Goal: Task Accomplishment & Management: Manage account settings

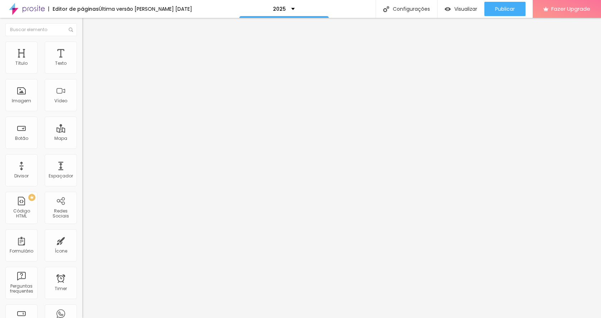
click at [85, 67] on icon "button" at bounding box center [87, 64] width 4 height 4
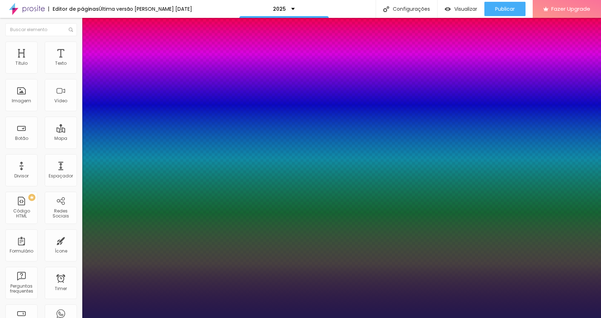
type input "3"
type input "11"
type input "15"
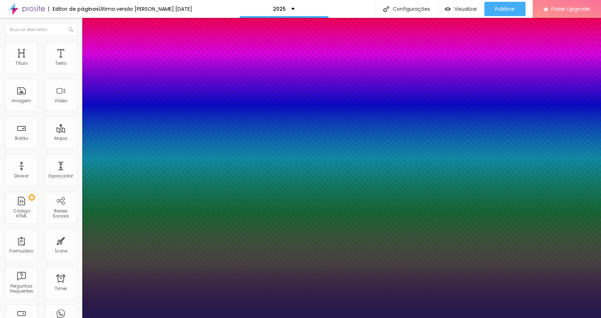
type input "15"
type input "12"
type input "10"
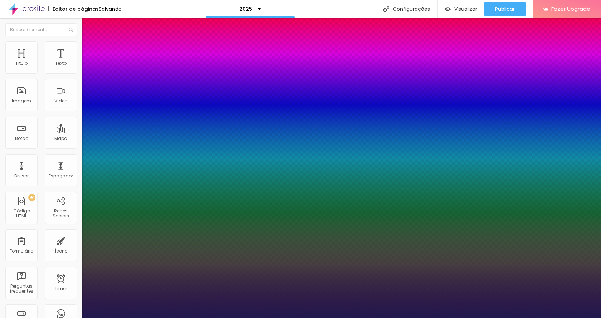
type input "4"
type input "2"
type input "3"
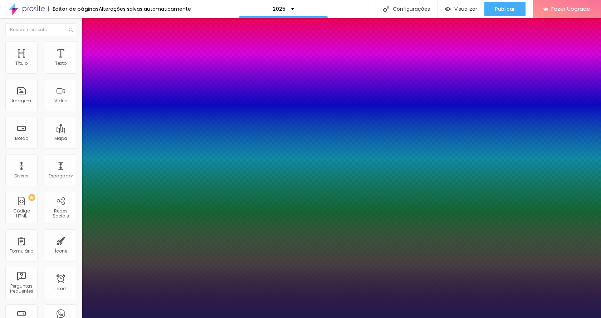
type input "3"
type input "4"
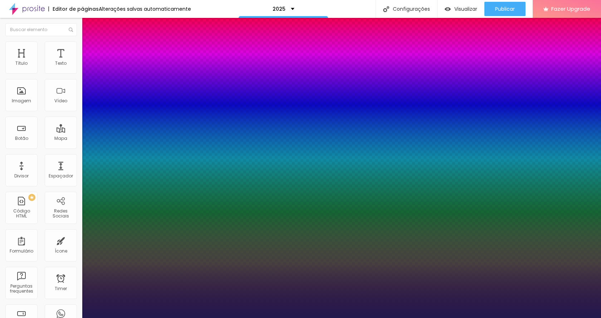
type input "1.4"
type input "1.3"
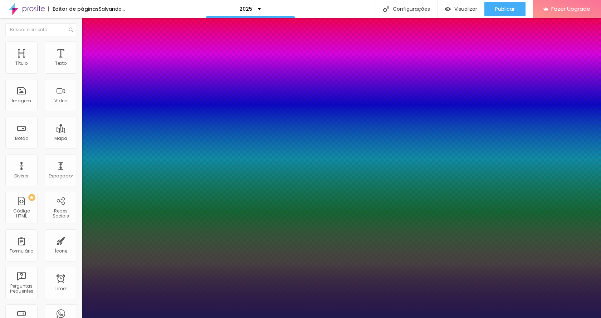
type input "0.6"
type input "0.7"
type input "0.8"
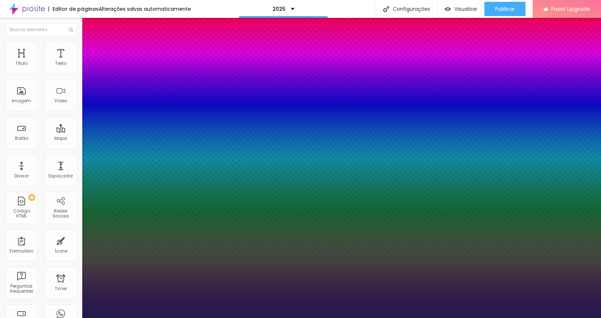
type input "0.8"
type input "0.6"
type input "0.3"
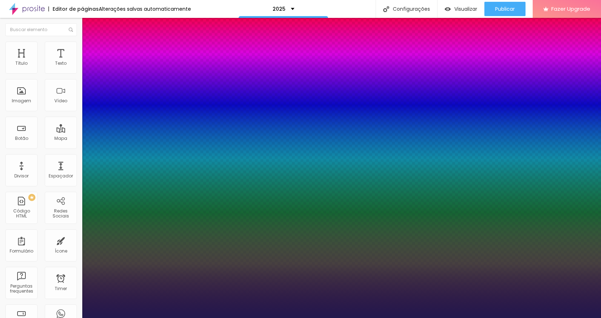
type input "0.2"
type input "17"
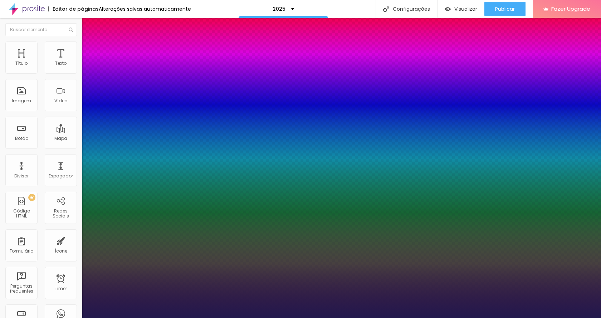
type input "17"
type input "18"
type input "20"
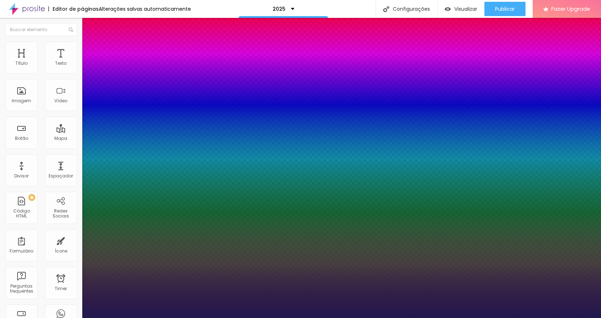
type input "19"
type input "18"
type input "16"
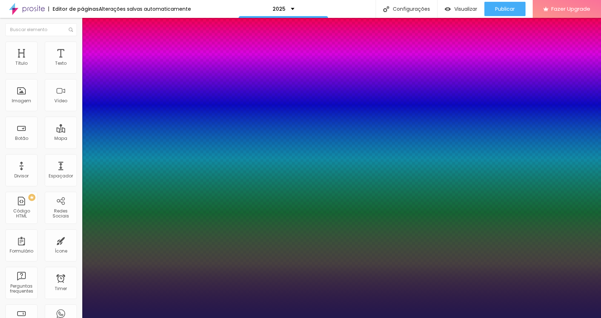
drag, startPoint x: 156, startPoint y: 123, endPoint x: 163, endPoint y: 122, distance: 7.2
type input "1"
type input "17"
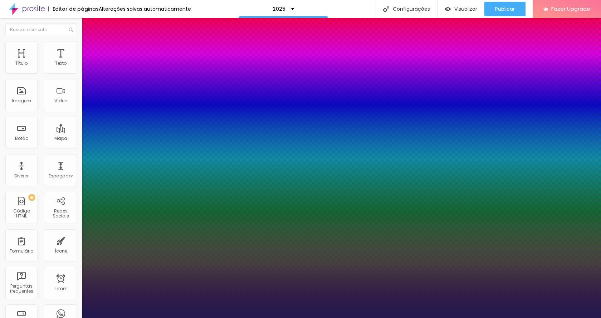
type input "17"
click at [104, 318] on div at bounding box center [300, 318] width 601 height 0
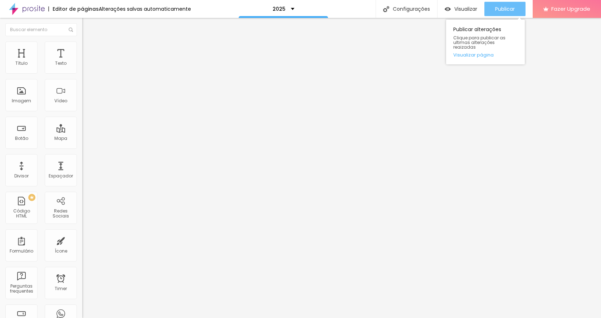
click at [503, 9] on span "Publicar" at bounding box center [505, 9] width 20 height 6
click at [501, 5] on div "Publicar" at bounding box center [505, 9] width 20 height 14
click at [517, 10] on button "Publicar" at bounding box center [504, 9] width 41 height 14
click at [509, 12] on span "Publicar" at bounding box center [505, 9] width 20 height 6
click at [82, 42] on img at bounding box center [85, 45] width 6 height 6
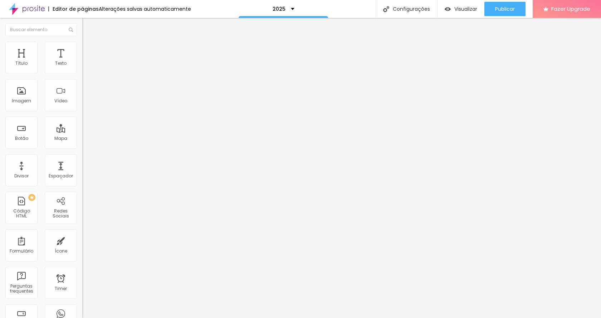
type input "2"
type input "0"
drag, startPoint x: 21, startPoint y: 86, endPoint x: 0, endPoint y: 86, distance: 20.4
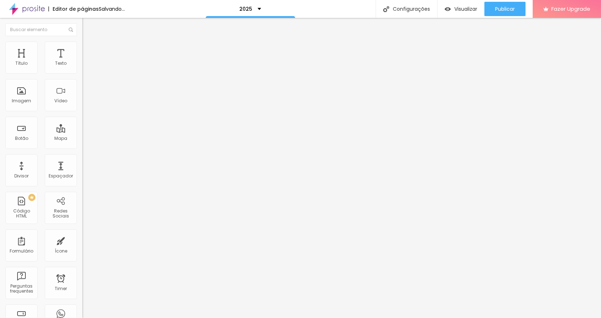
type input "0"
click at [82, 233] on input "range" at bounding box center [105, 236] width 46 height 6
click at [82, 49] on li "Avançado" at bounding box center [123, 52] width 82 height 7
click at [82, 45] on img at bounding box center [85, 45] width 6 height 6
type input "35"
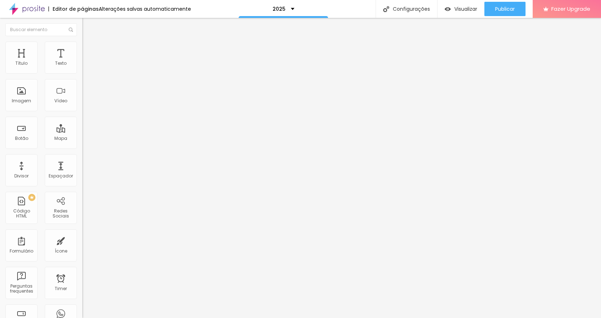
type input "35"
type input "33"
type input "30"
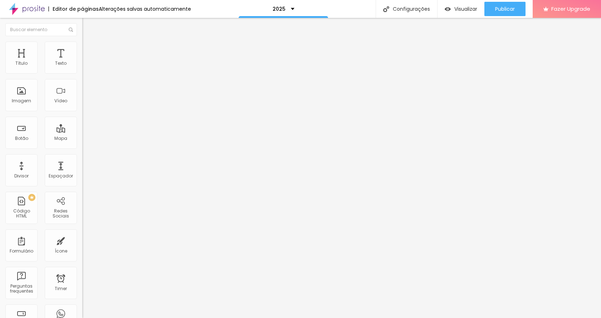
type input "23"
type input "15"
type input "11"
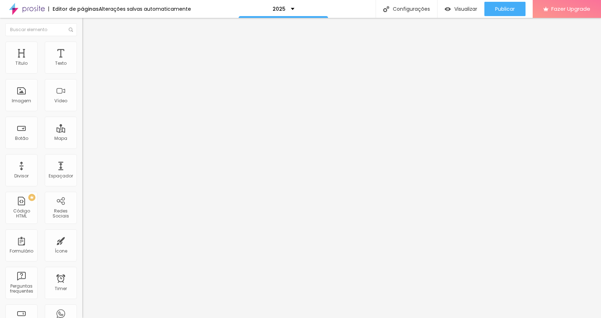
type input "11"
type input "7"
type input "6"
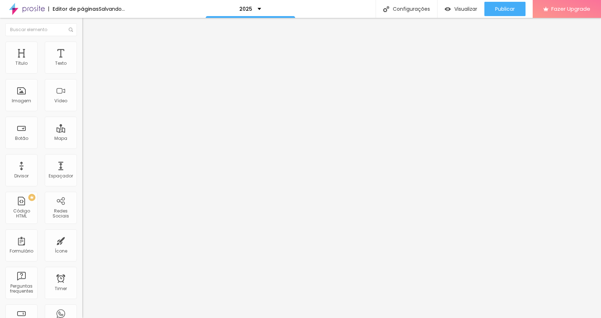
type input "2"
type input "1"
type input "0"
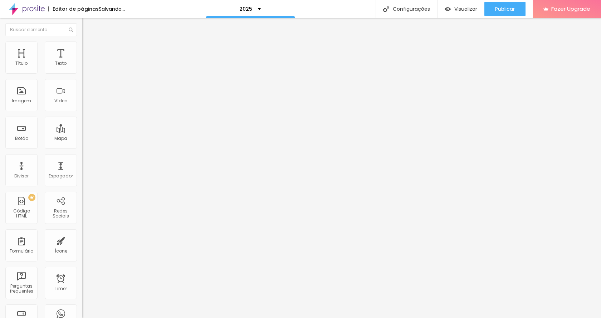
type input "0"
drag, startPoint x: 33, startPoint y: 71, endPoint x: 14, endPoint y: 73, distance: 19.4
type input "0"
click at [82, 132] on input "range" at bounding box center [105, 135] width 46 height 6
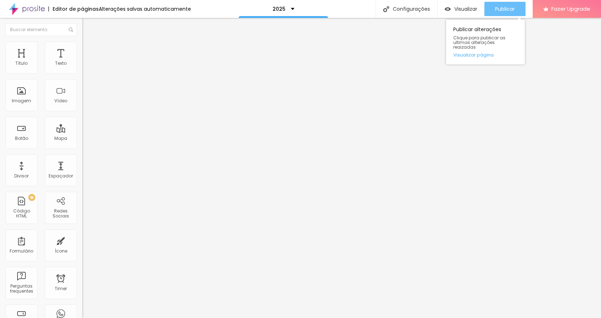
click at [507, 8] on span "Publicar" at bounding box center [505, 9] width 20 height 6
click at [82, 49] on img at bounding box center [85, 52] width 6 height 6
click at [513, 8] on span "Publicar" at bounding box center [505, 9] width 20 height 6
click at [505, 10] on span "Publicar" at bounding box center [505, 9] width 20 height 6
click at [508, 8] on span "Publicar" at bounding box center [505, 9] width 20 height 6
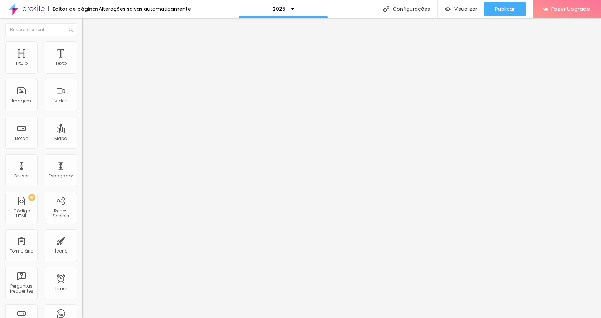
click at [82, 45] on img at bounding box center [85, 45] width 6 height 6
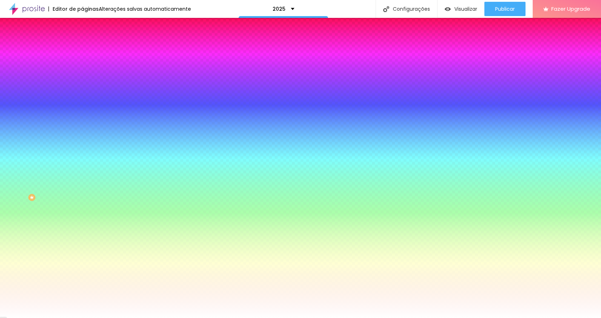
click at [82, 49] on li "Avançado" at bounding box center [123, 52] width 82 height 7
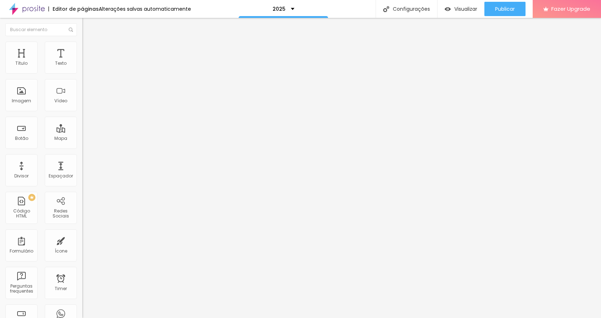
click at [88, 26] on img "button" at bounding box center [91, 26] width 6 height 6
click at [82, 62] on span "Adicionar imagem" at bounding box center [105, 58] width 46 height 6
click at [498, 4] on div "Publicar" at bounding box center [505, 9] width 20 height 14
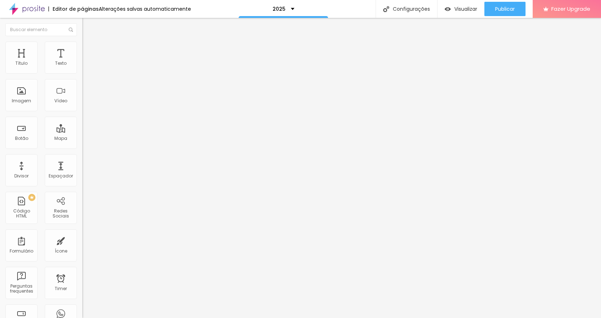
click at [121, 60] on img at bounding box center [123, 58] width 4 height 4
click at [508, 10] on span "Publicar" at bounding box center [505, 9] width 20 height 6
click at [82, 62] on span "Adicionar imagem" at bounding box center [105, 58] width 46 height 6
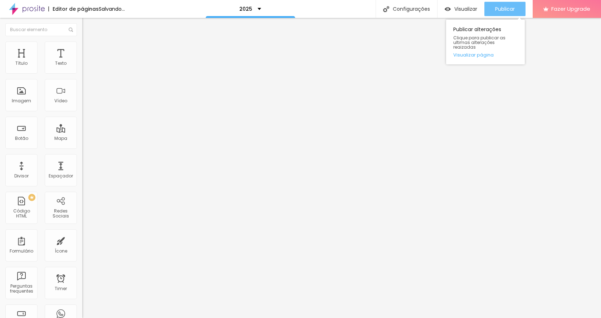
click at [513, 8] on span "Publicar" at bounding box center [505, 9] width 20 height 6
click at [510, 10] on span "Publicar" at bounding box center [505, 9] width 20 height 6
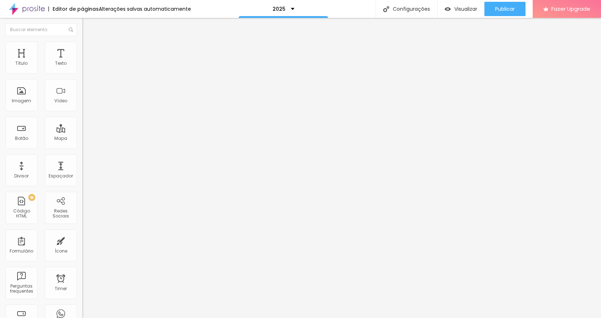
click at [82, 44] on img at bounding box center [85, 45] width 6 height 6
click at [89, 42] on span "Estilo" at bounding box center [94, 39] width 11 height 6
click at [82, 68] on span "Titulo 2" at bounding box center [93, 63] width 23 height 9
click at [82, 73] on span "Titulo 3" at bounding box center [92, 70] width 20 height 6
click at [86, 104] on icon "button" at bounding box center [87, 103] width 3 height 3
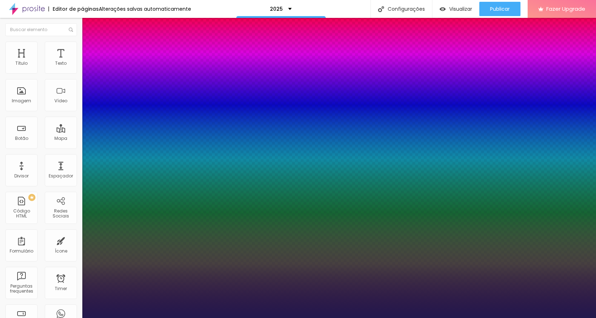
type input "1"
drag, startPoint x: 154, startPoint y: 203, endPoint x: 165, endPoint y: 203, distance: 11.5
type input "2"
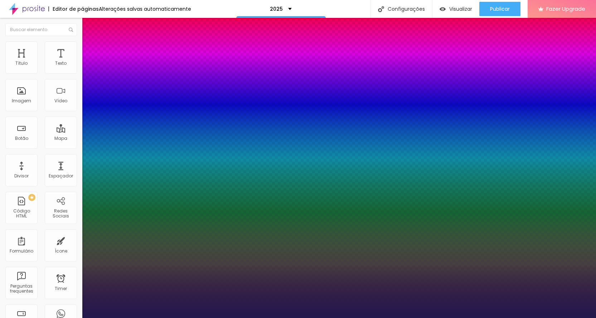
type input "8"
type input "1"
type input "25"
type input "1"
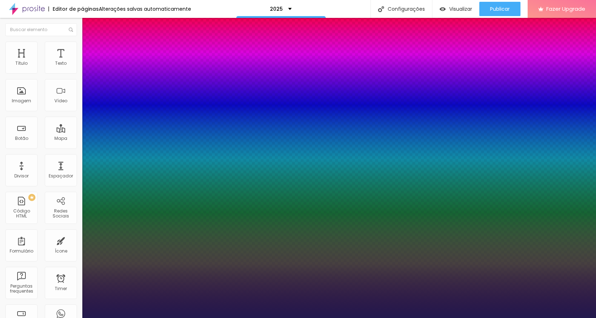
type input "25"
type input "1"
click at [396, 318] on div at bounding box center [298, 318] width 596 height 0
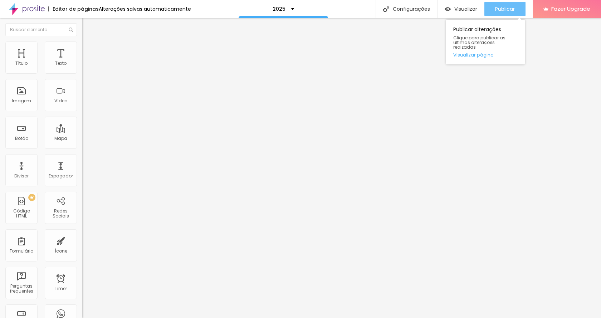
click at [506, 10] on span "Publicar" at bounding box center [505, 9] width 20 height 6
click at [82, 106] on button "button" at bounding box center [87, 102] width 10 height 8
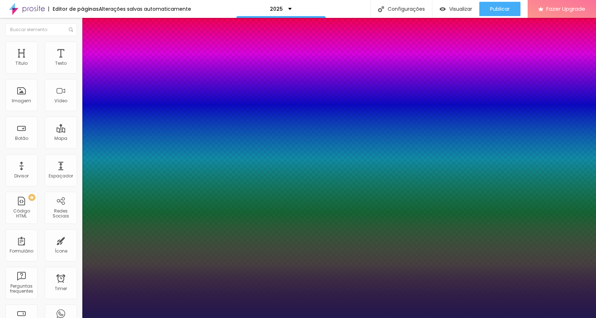
type input "1"
type input "29"
type input "1"
type input "27"
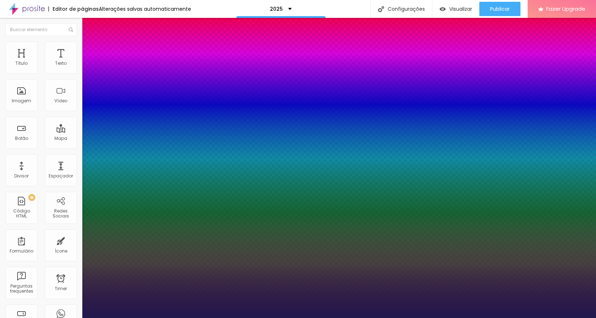
type input "27"
type input "1"
type input "26"
type input "1"
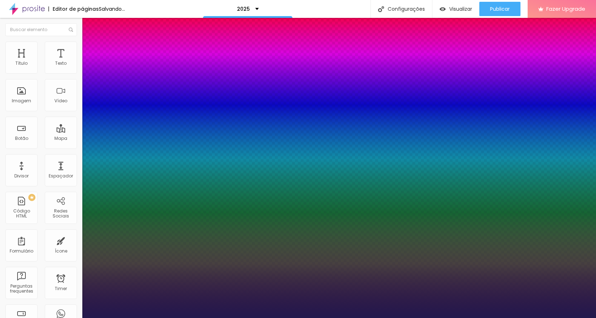
type input "26"
type input "1"
drag, startPoint x: 161, startPoint y: 201, endPoint x: 143, endPoint y: 199, distance: 17.7
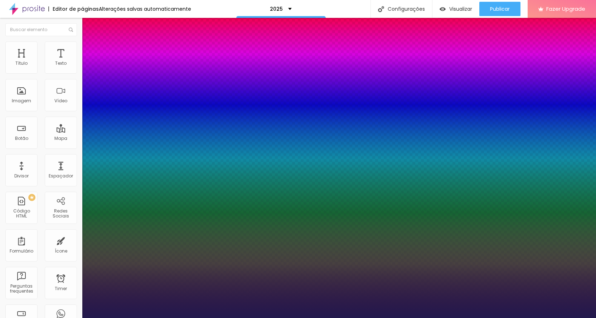
type input "2"
type input "8"
type input "1"
type input "25"
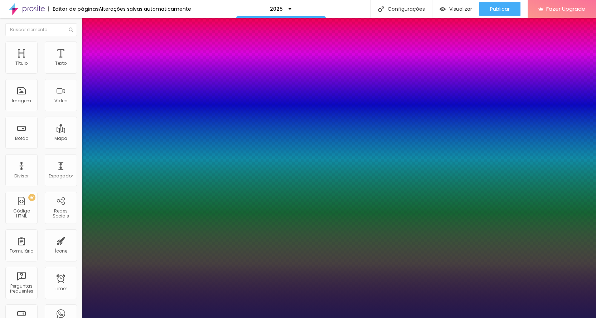
type input "25"
type input "1"
type input "25"
click at [209, 318] on div at bounding box center [298, 318] width 596 height 0
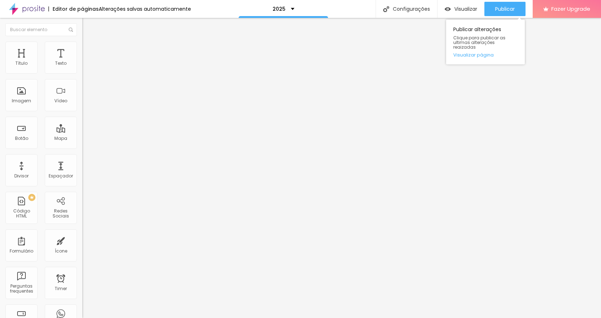
click at [503, 17] on div "Publicar alterações Clique para publicar as ultimas alterações reaizadas Visual…" at bounding box center [485, 40] width 79 height 48
click at [501, 6] on span "Publicar" at bounding box center [505, 9] width 20 height 6
click at [82, 62] on span "Adicionar imagem" at bounding box center [105, 58] width 46 height 6
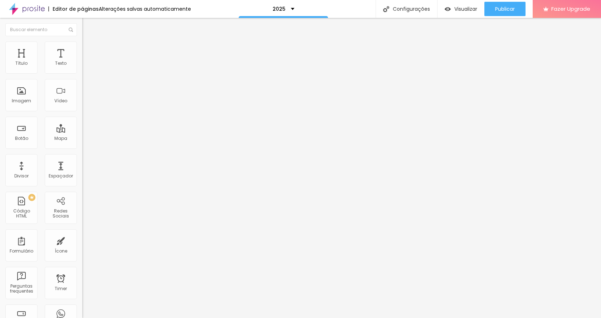
click at [507, 14] on div "Publicar" at bounding box center [505, 9] width 20 height 14
click at [504, 10] on span "Publicar" at bounding box center [505, 9] width 20 height 6
drag, startPoint x: 507, startPoint y: 10, endPoint x: 508, endPoint y: 23, distance: 13.0
click at [507, 10] on span "Publicar" at bounding box center [505, 9] width 20 height 6
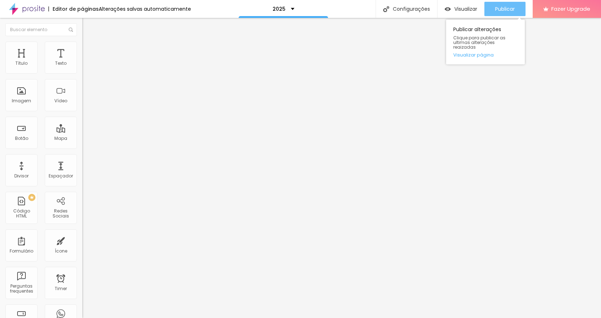
click at [493, 8] on button "Publicar" at bounding box center [504, 9] width 41 height 14
click at [512, 8] on span "Publicar" at bounding box center [505, 9] width 20 height 6
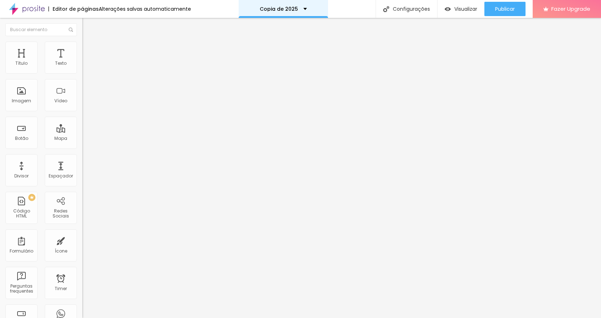
click at [301, 8] on div "Copia de 2025" at bounding box center [283, 8] width 47 height 5
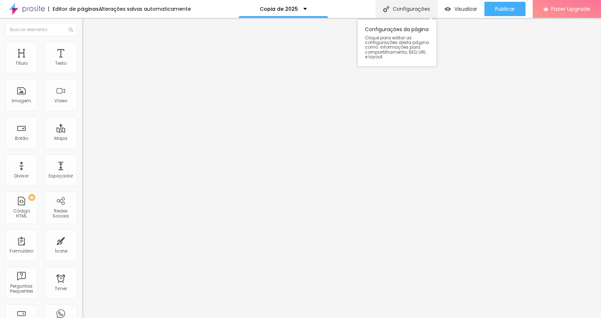
click at [404, 9] on div "Configurações" at bounding box center [407, 9] width 62 height 18
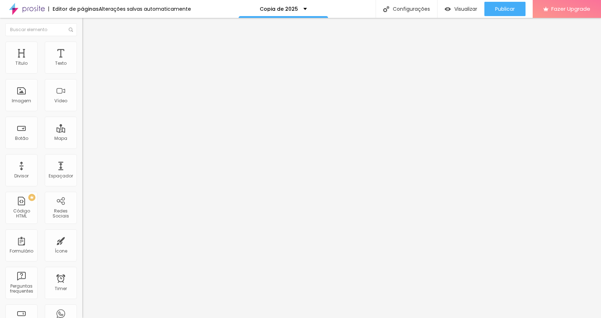
drag, startPoint x: 286, startPoint y: 78, endPoint x: 218, endPoint y: 82, distance: 67.8
type input "Apresentação"
drag, startPoint x: 264, startPoint y: 112, endPoint x: 238, endPoint y: 113, distance: 26.5
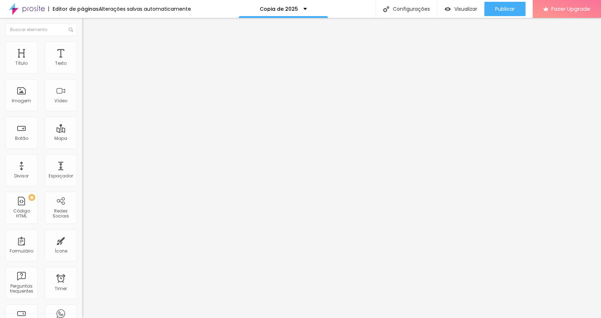
type input "/pagina-inicial"
drag, startPoint x: 238, startPoint y: 113, endPoint x: 279, endPoint y: 113, distance: 41.9
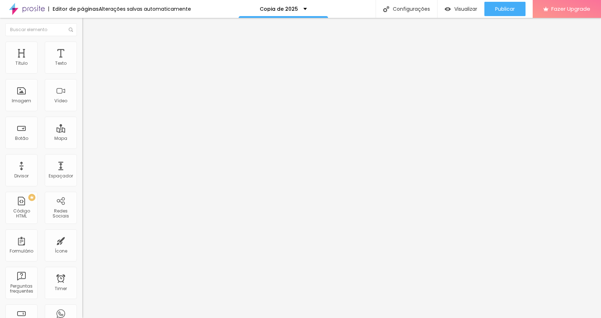
drag, startPoint x: 298, startPoint y: 78, endPoint x: 221, endPoint y: 68, distance: 77.9
paste input "pagina-inicial"
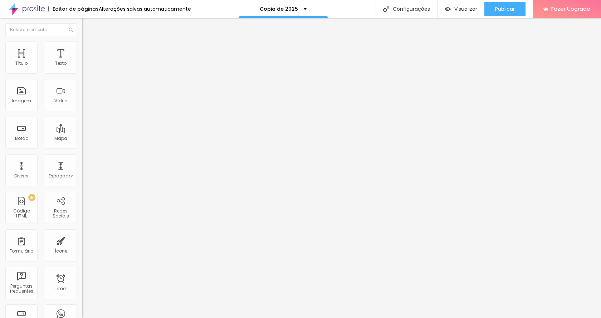
type input "Página inicial"
